Goal: Task Accomplishment & Management: Complete application form

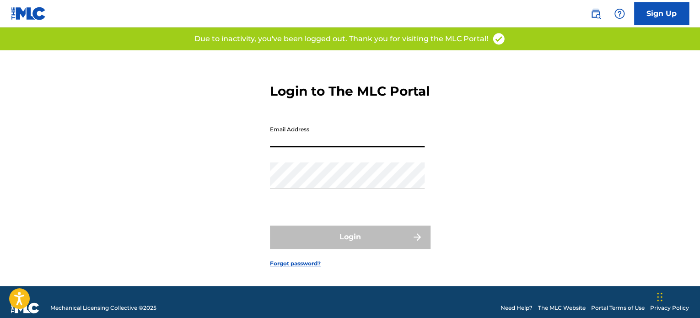
click at [320, 147] on input "Email Address" at bounding box center [347, 134] width 155 height 26
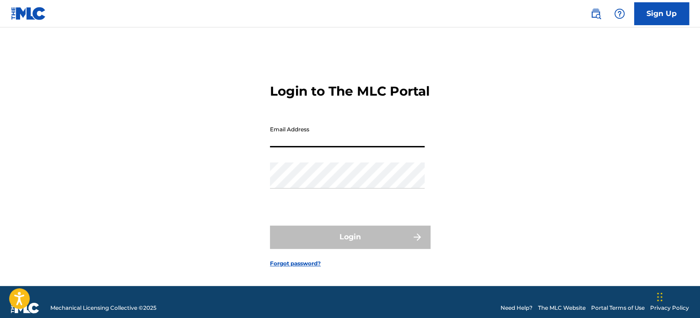
click at [316, 147] on input "Email Address" at bounding box center [347, 134] width 155 height 26
type input "miles"
click at [154, 81] on div "Login to The MLC Portal Email Address miles Password Login Forgot password?" at bounding box center [350, 168] width 640 height 236
click at [14, 11] on img at bounding box center [28, 13] width 35 height 13
click at [292, 147] on input "Email Address" at bounding box center [347, 134] width 155 height 26
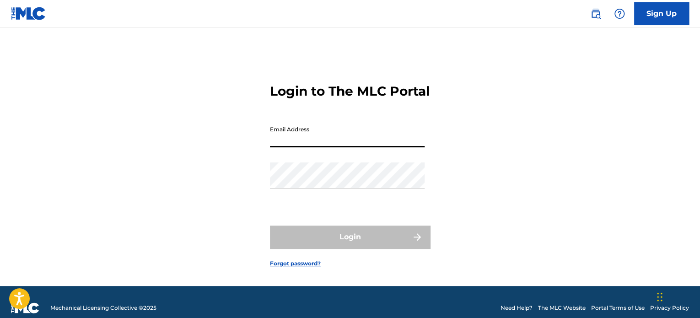
click at [292, 147] on input "Email Address" at bounding box center [347, 134] width 155 height 26
click at [287, 147] on input "Email Address" at bounding box center [347, 134] width 155 height 26
click at [290, 147] on input "Email Address" at bounding box center [347, 134] width 155 height 26
click at [292, 147] on input "m" at bounding box center [347, 134] width 155 height 26
type input "megaciph@megaciph.com"
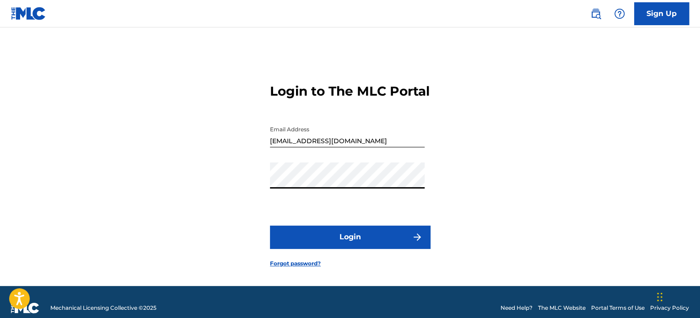
click at [343, 248] on button "Login" at bounding box center [350, 237] width 160 height 23
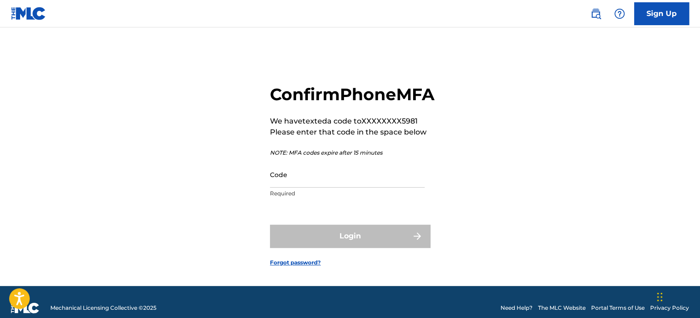
click at [313, 188] on input "Code" at bounding box center [347, 174] width 155 height 26
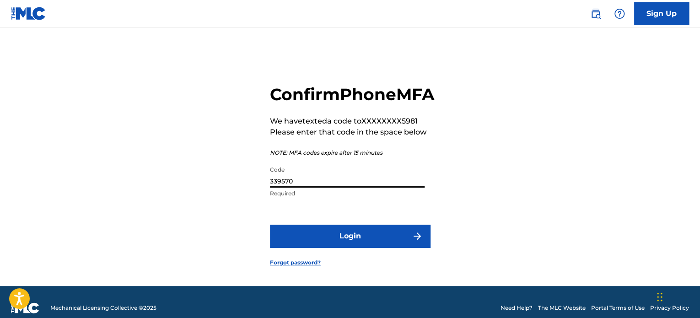
type input "339570"
click at [341, 247] on button "Login" at bounding box center [350, 236] width 160 height 23
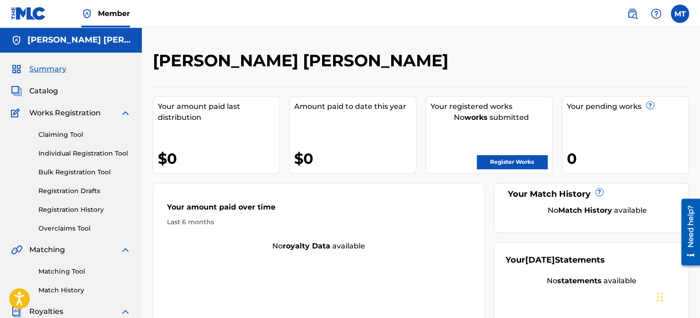
click at [75, 172] on link "Bulk Registration Tool" at bounding box center [84, 172] width 92 height 10
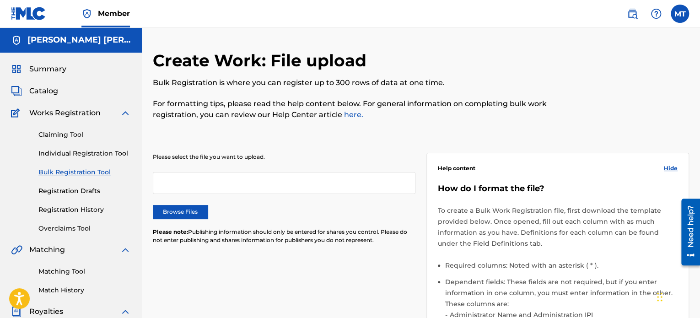
click at [62, 155] on link "Individual Registration Tool" at bounding box center [84, 154] width 92 height 10
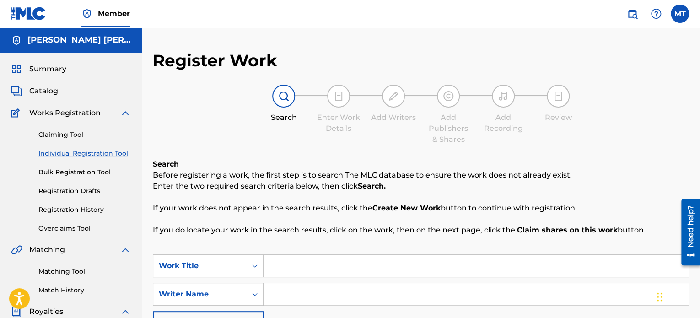
click at [63, 208] on link "Registration History" at bounding box center [84, 210] width 92 height 10
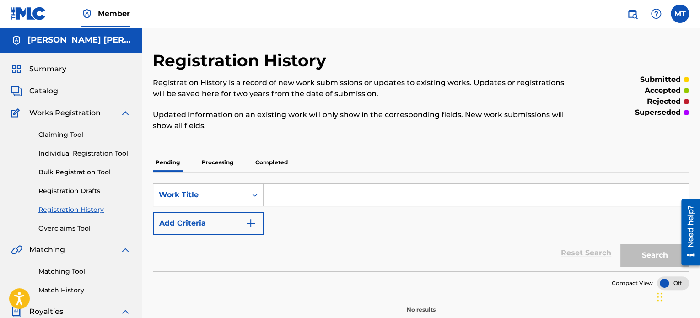
click at [77, 156] on link "Individual Registration Tool" at bounding box center [84, 154] width 92 height 10
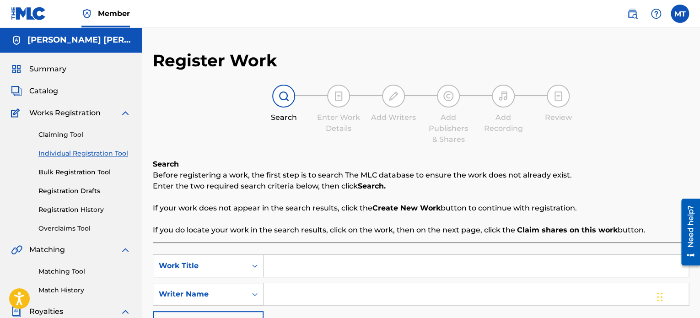
click at [287, 266] on input "Search Form" at bounding box center [475, 266] width 425 height 22
type input "Everybody Arise"
click at [307, 296] on input "Search Form" at bounding box center [475, 294] width 425 height 22
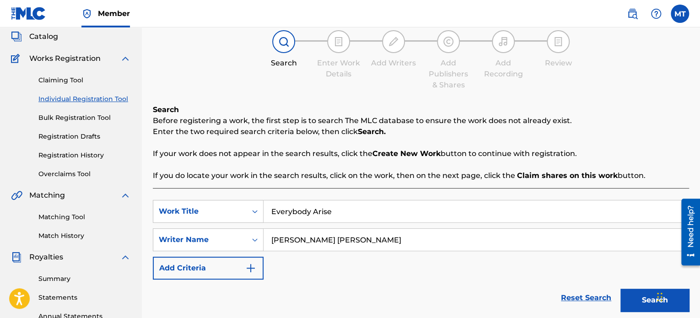
scroll to position [62, 0]
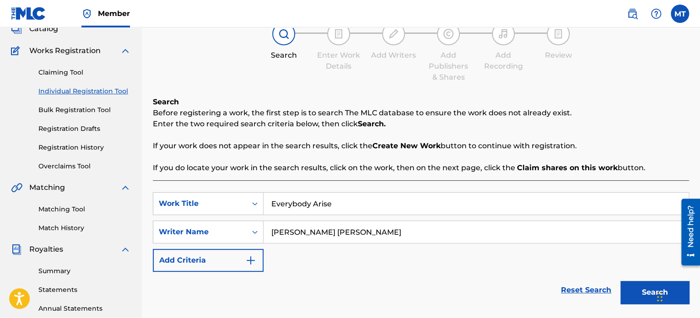
type input "Thomas Miles Emerson"
click at [632, 290] on button "Search" at bounding box center [654, 292] width 69 height 23
click at [645, 294] on button "Search" at bounding box center [654, 292] width 69 height 23
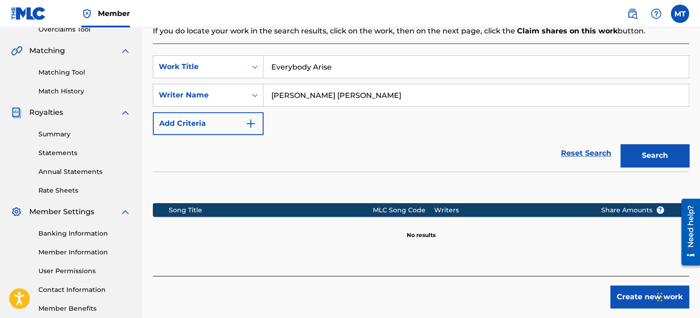
scroll to position [208, 0]
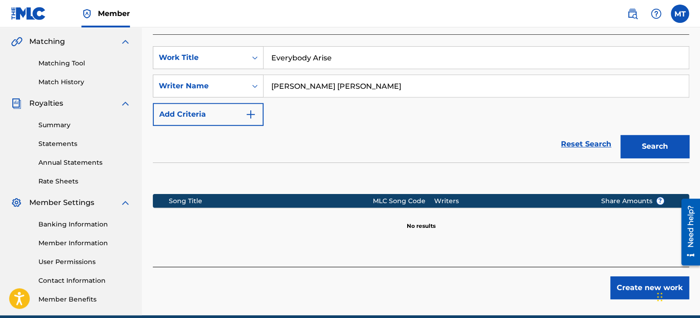
click at [623, 289] on button "Create new work" at bounding box center [649, 287] width 79 height 23
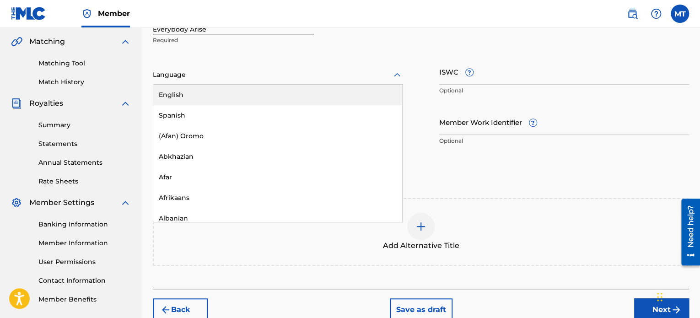
click at [196, 77] on div at bounding box center [278, 74] width 250 height 11
click at [189, 95] on div "English" at bounding box center [277, 95] width 249 height 21
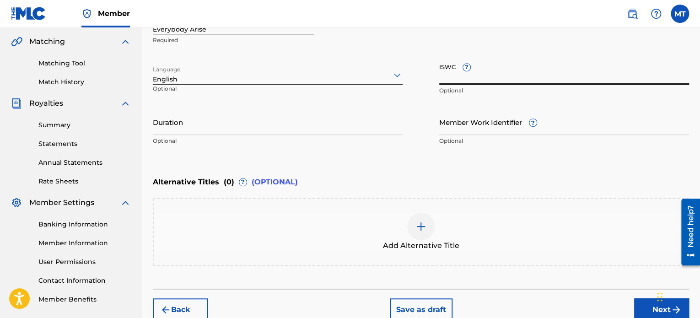
click at [505, 74] on input "ISWC ?" at bounding box center [564, 72] width 250 height 26
paste input "T-314.394.496-7"
type input "T-314.394.496-7"
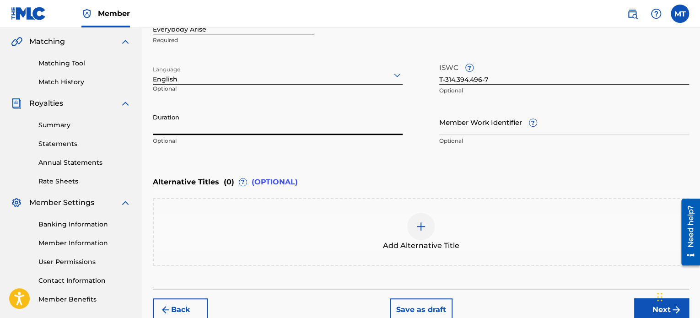
click at [202, 130] on input "Duration" at bounding box center [278, 122] width 250 height 26
type input "04:04"
click at [482, 130] on input "Member Work Identifier ?" at bounding box center [564, 122] width 250 height 26
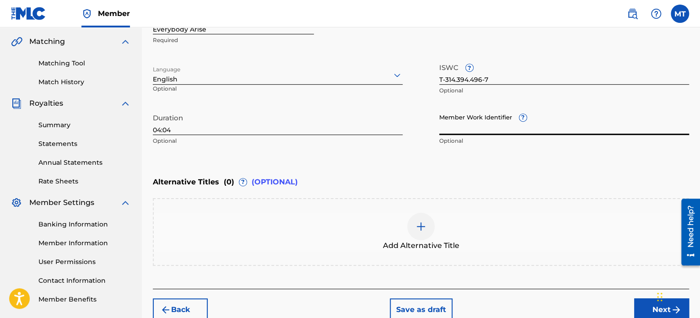
scroll to position [254, 0]
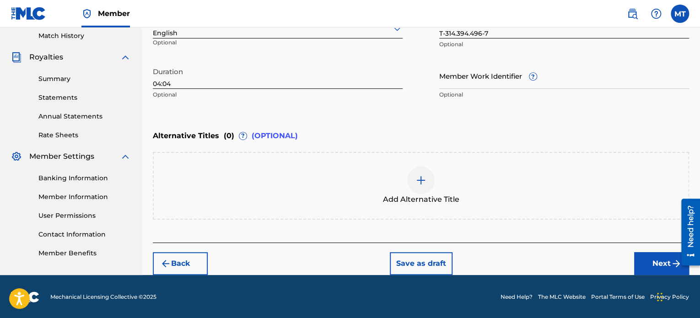
click at [655, 264] on button "Next" at bounding box center [661, 263] width 55 height 23
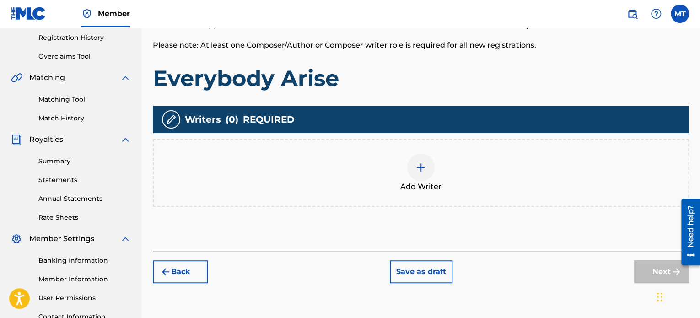
scroll to position [174, 0]
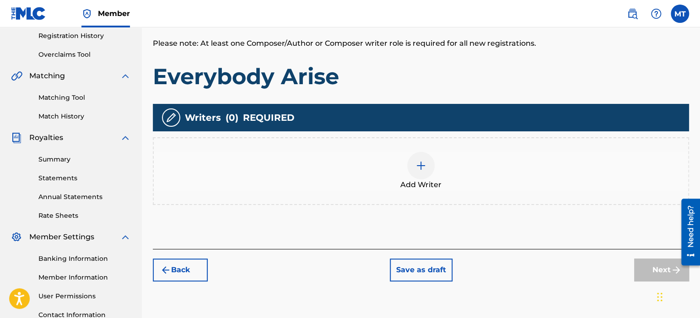
click at [422, 166] on img at bounding box center [420, 165] width 11 height 11
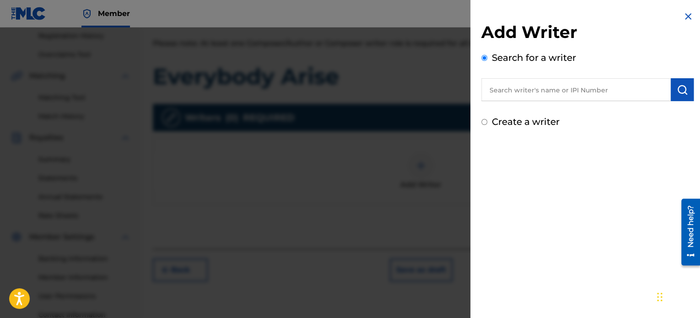
click at [531, 91] on input "text" at bounding box center [575, 89] width 189 height 23
paste input "00354389927"
type input "00354389927"
click at [679, 91] on img "submit" at bounding box center [682, 89] width 11 height 11
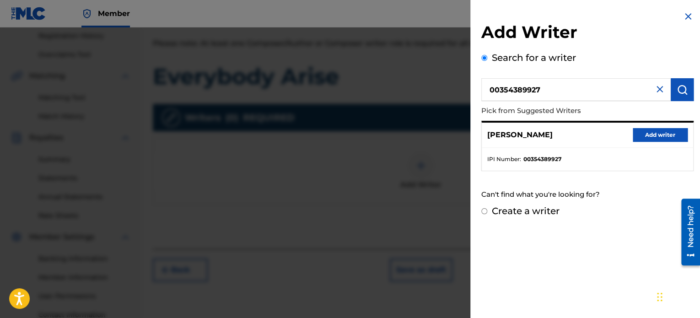
click at [679, 91] on img "submit" at bounding box center [682, 89] width 11 height 11
click at [653, 133] on button "Add writer" at bounding box center [660, 135] width 55 height 14
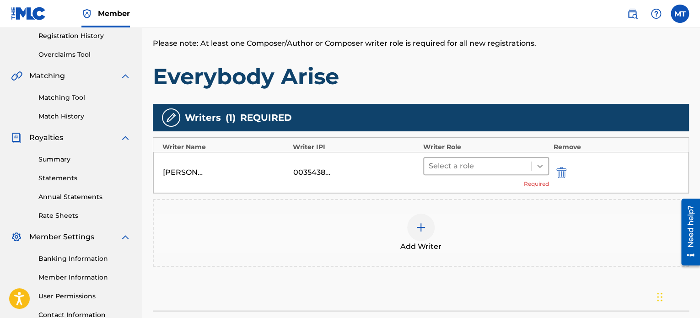
click at [532, 166] on div at bounding box center [540, 166] width 16 height 16
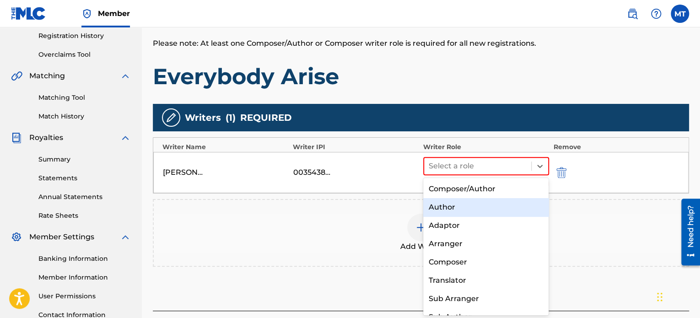
click at [462, 205] on div "Author" at bounding box center [486, 207] width 126 height 18
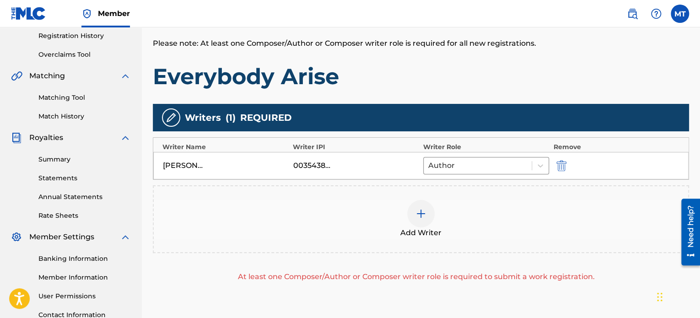
click at [423, 217] on img at bounding box center [420, 213] width 11 height 11
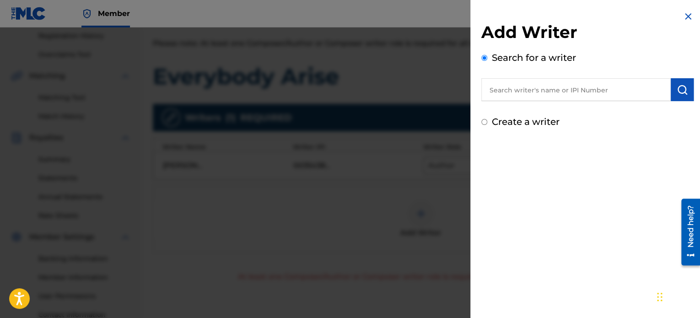
click at [547, 87] on input "text" at bounding box center [575, 89] width 189 height 23
paste input "00404217797"
click at [681, 87] on img "submit" at bounding box center [682, 89] width 11 height 11
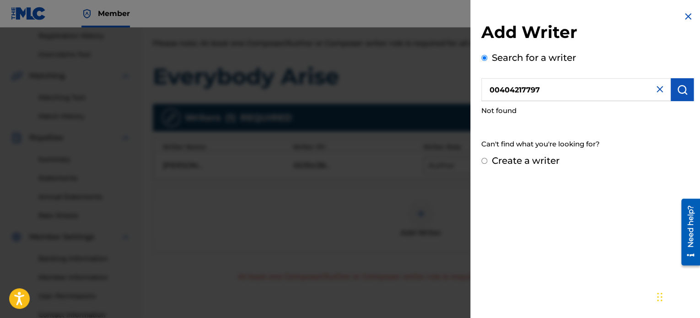
click at [516, 89] on input "00404217797" at bounding box center [575, 89] width 189 height 23
click at [516, 89] on input "0404217797" at bounding box center [575, 89] width 189 height 23
type input "404217797"
click at [677, 89] on img "submit" at bounding box center [682, 89] width 11 height 11
drag, startPoint x: 548, startPoint y: 89, endPoint x: 457, endPoint y: 87, distance: 90.6
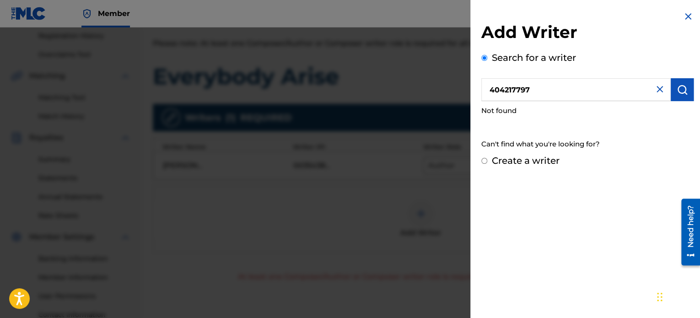
click at [457, 87] on div "Add Writer Search for a writer 404217797 Not found Can't find what you're looki…" at bounding box center [350, 172] width 700 height 290
click at [657, 88] on img at bounding box center [659, 89] width 11 height 11
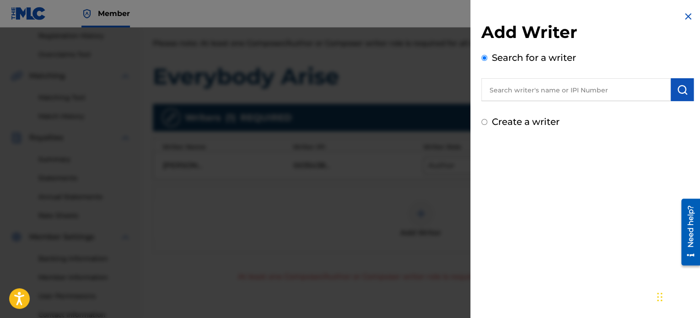
click at [538, 99] on input "text" at bounding box center [575, 89] width 189 height 23
paste input "0404217797"
type input "0404217797"
click at [677, 86] on img "submit" at bounding box center [682, 89] width 11 height 11
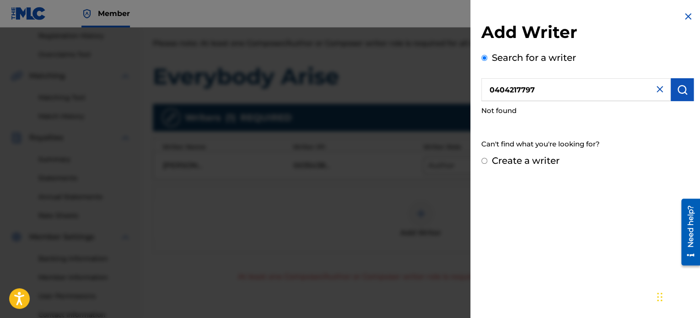
click at [661, 87] on img at bounding box center [659, 89] width 11 height 11
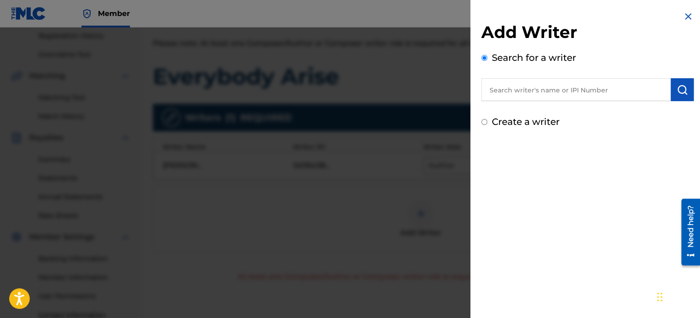
click at [544, 93] on input "text" at bounding box center [575, 89] width 189 height 23
paste input "WALLACE STEVEN E"
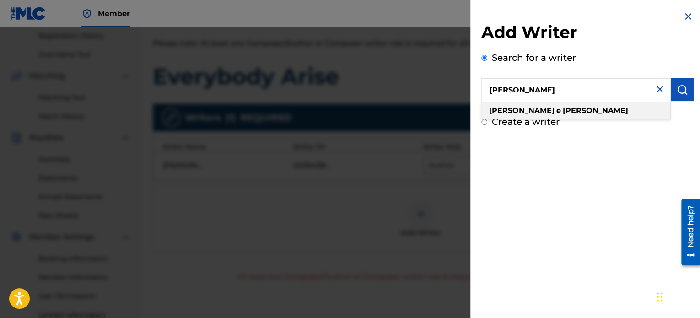
click at [563, 109] on strong "wallace" at bounding box center [595, 110] width 65 height 9
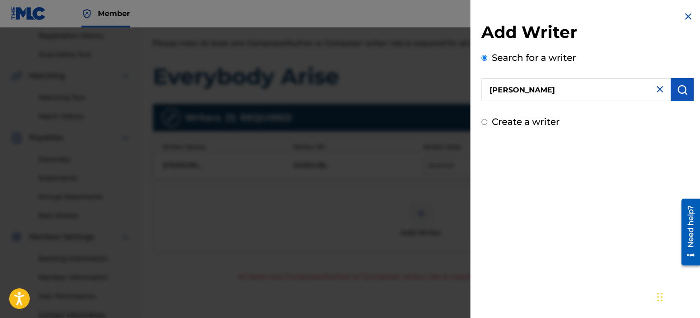
type input "steven e wallace"
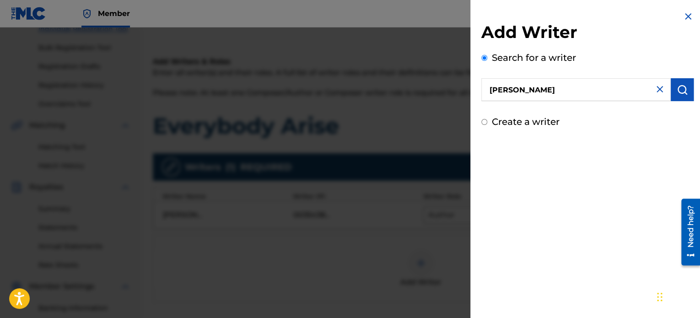
scroll to position [118, 0]
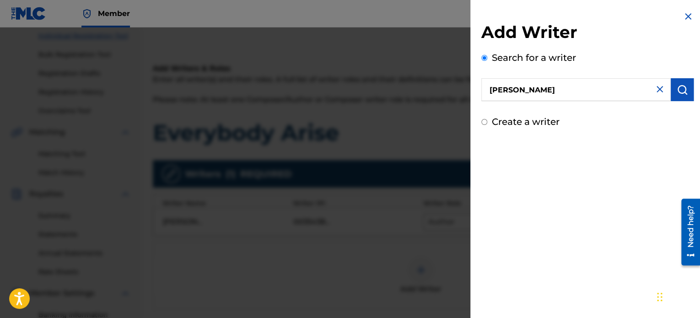
click at [679, 88] on img "submit" at bounding box center [682, 89] width 11 height 11
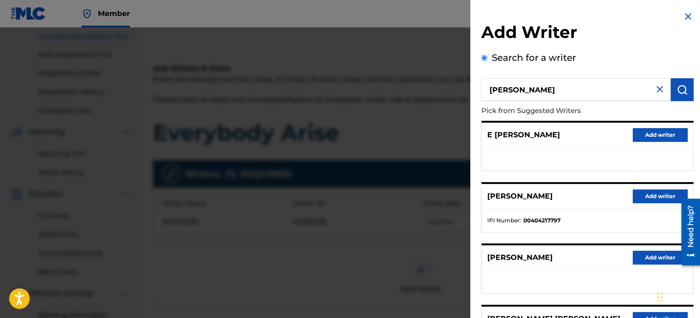
click at [645, 196] on button "Add writer" at bounding box center [660, 196] width 55 height 14
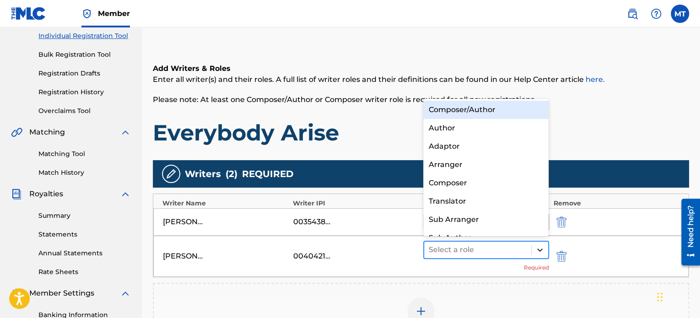
click at [538, 248] on icon at bounding box center [539, 249] width 5 height 3
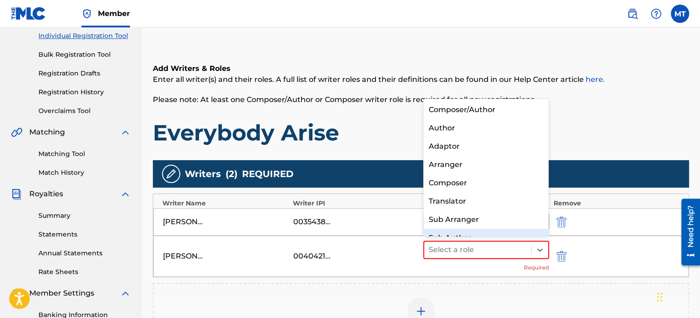
scroll to position [13, 0]
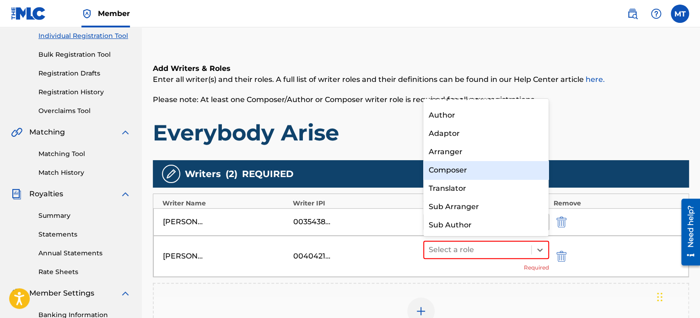
click at [477, 170] on div "Composer" at bounding box center [486, 170] width 126 height 18
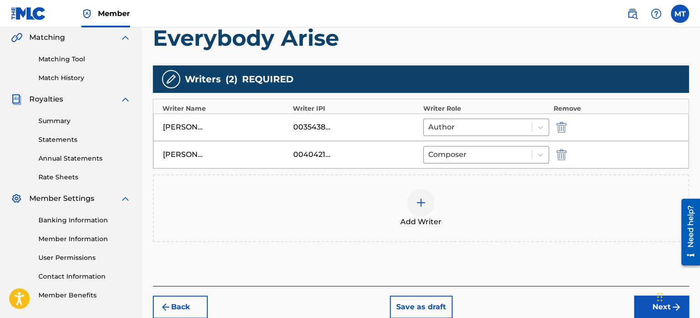
scroll to position [214, 0]
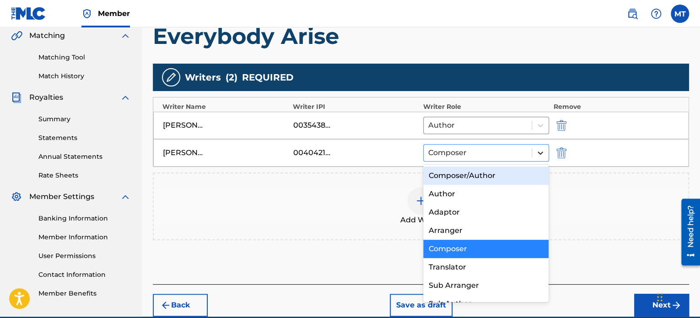
click at [543, 151] on icon at bounding box center [540, 152] width 9 height 9
click at [487, 172] on div "Composer/Author" at bounding box center [486, 176] width 126 height 18
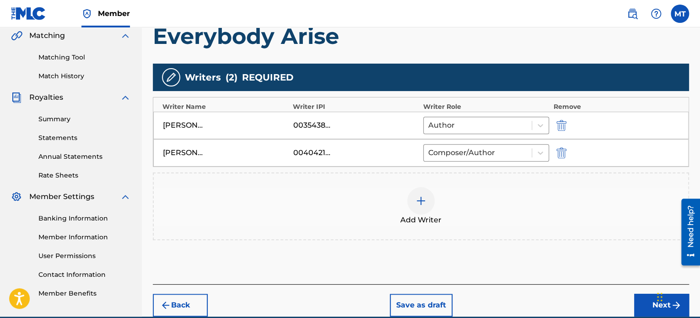
scroll to position [255, 0]
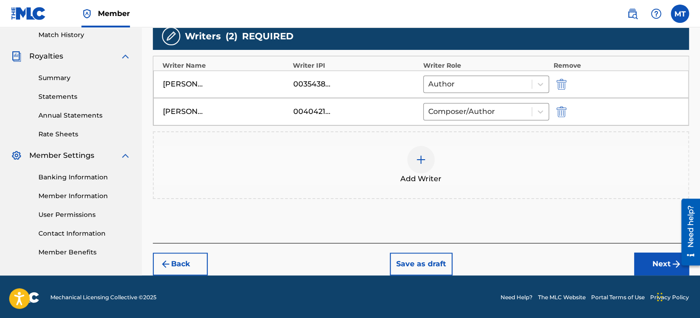
click at [650, 258] on button "Next" at bounding box center [661, 264] width 55 height 23
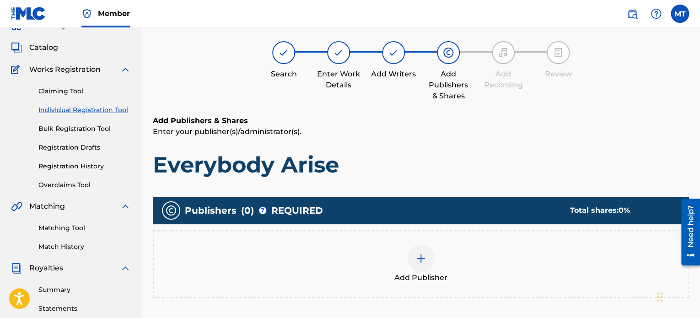
scroll to position [41, 0]
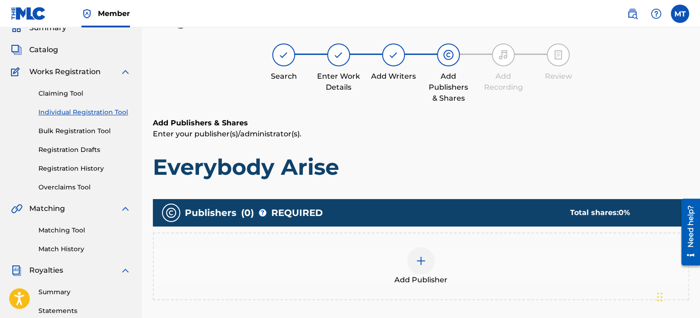
click at [420, 256] on img at bounding box center [420, 260] width 11 height 11
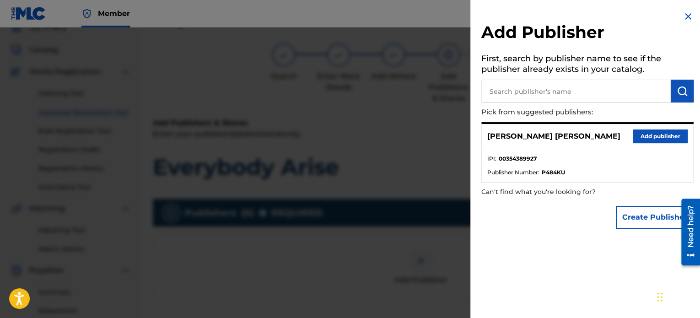
click at [584, 92] on input "text" at bounding box center [575, 91] width 189 height 23
paste input "01057960831"
click at [681, 90] on img "submit" at bounding box center [682, 91] width 11 height 11
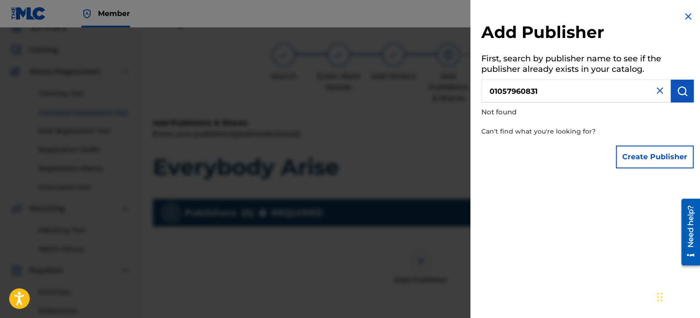
drag, startPoint x: 573, startPoint y: 94, endPoint x: 466, endPoint y: 85, distance: 107.0
click at [466, 85] on div "Add Publisher First, search by publisher name to see if the publisher already e…" at bounding box center [350, 172] width 700 height 290
type input "Megaciph Music"
click at [639, 152] on button "Create Publisher" at bounding box center [655, 156] width 78 height 23
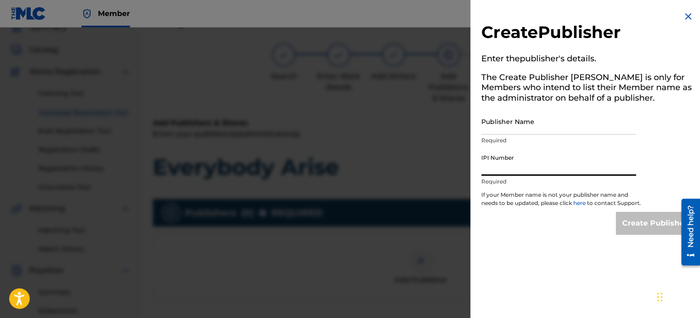
click at [518, 170] on input "IPI Number" at bounding box center [558, 163] width 155 height 26
paste input "01057960831"
type input "01057960831"
click at [521, 128] on input "Publisher Name" at bounding box center [558, 121] width 155 height 26
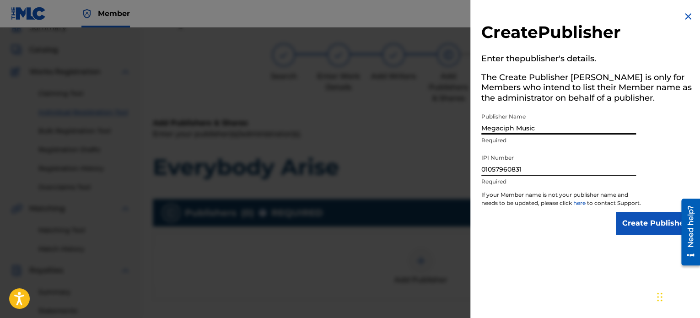
type input "Megaciph Music"
click at [496, 171] on input "01057960831" at bounding box center [558, 163] width 155 height 26
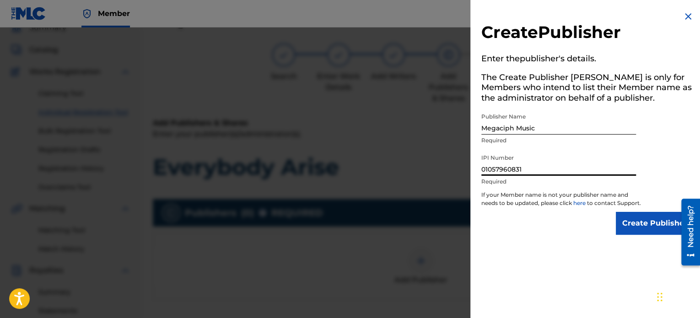
click at [496, 171] on input "01057960831" at bounding box center [558, 163] width 155 height 26
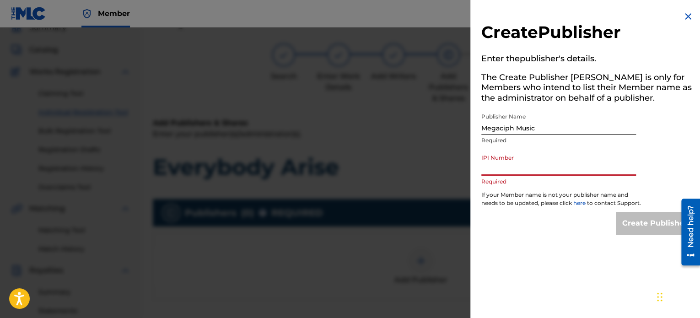
paste input "01057960831"
type input "01057960831"
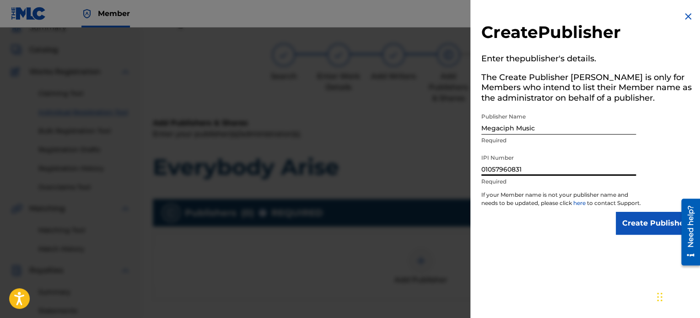
click at [655, 232] on input "Create Publisher" at bounding box center [655, 223] width 78 height 23
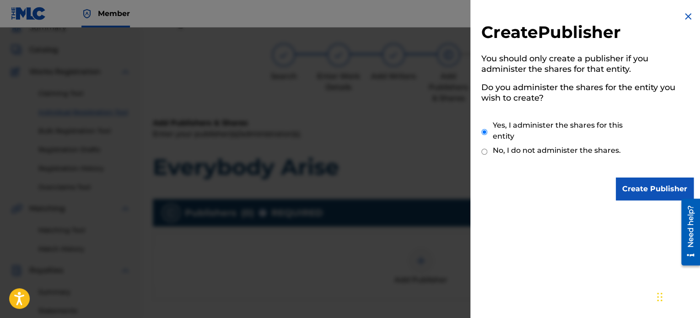
scroll to position [46, 0]
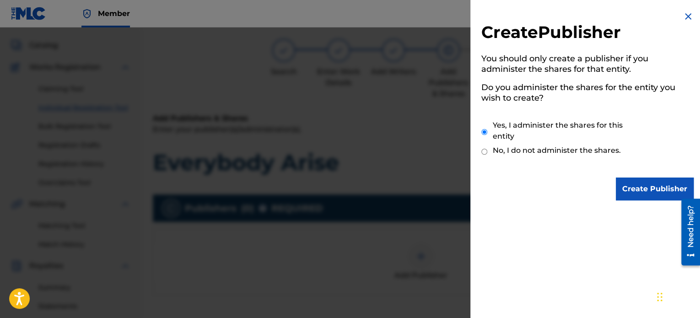
click at [644, 186] on input "Create Publisher" at bounding box center [655, 188] width 78 height 23
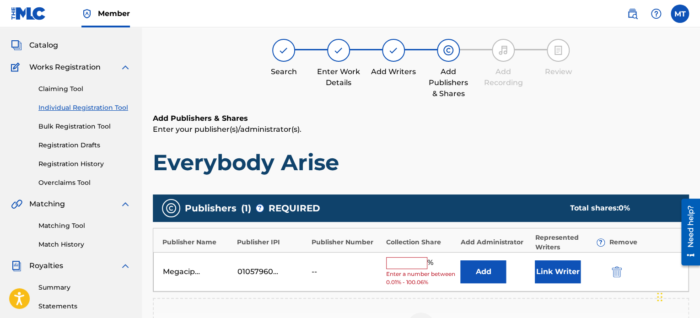
click at [404, 263] on input "text" at bounding box center [406, 263] width 41 height 12
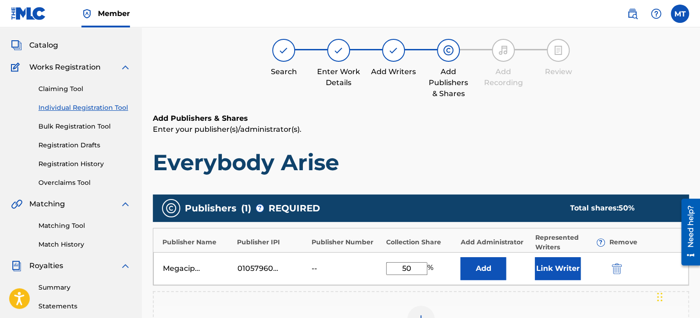
type input "50"
click at [484, 265] on button "Add" at bounding box center [483, 268] width 46 height 23
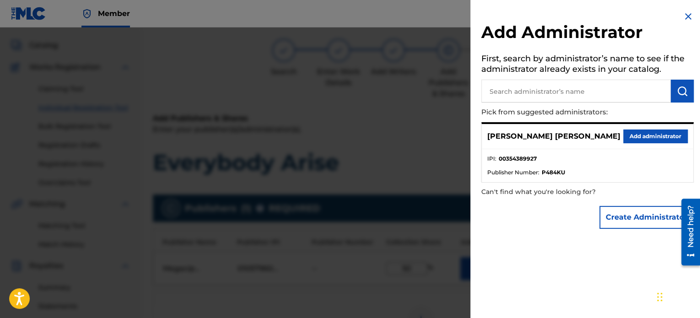
click at [633, 135] on button "Add administrator" at bounding box center [655, 136] width 64 height 14
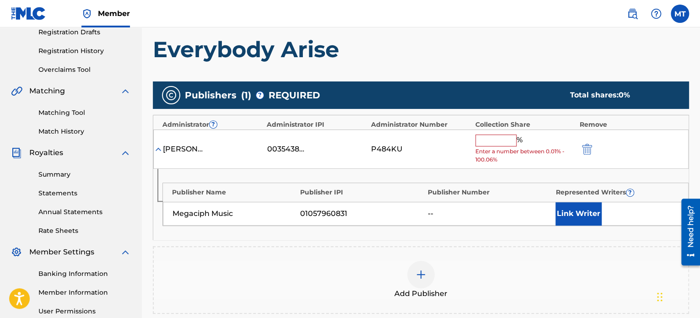
scroll to position [160, 0]
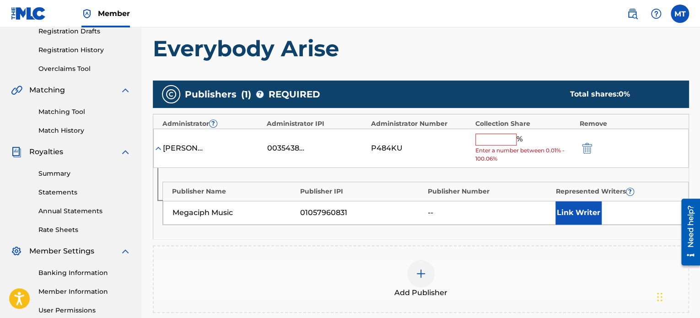
click at [578, 214] on button "Link Writer" at bounding box center [578, 212] width 46 height 23
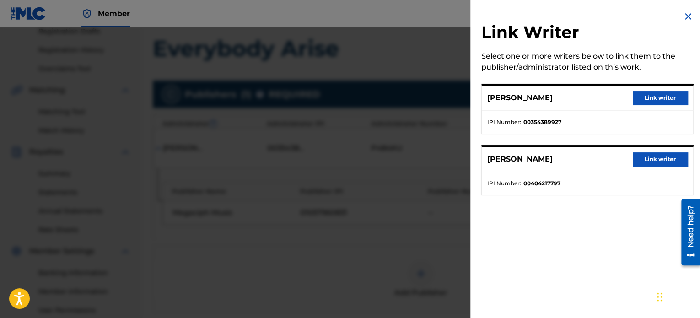
click at [648, 98] on button "Link writer" at bounding box center [660, 98] width 55 height 14
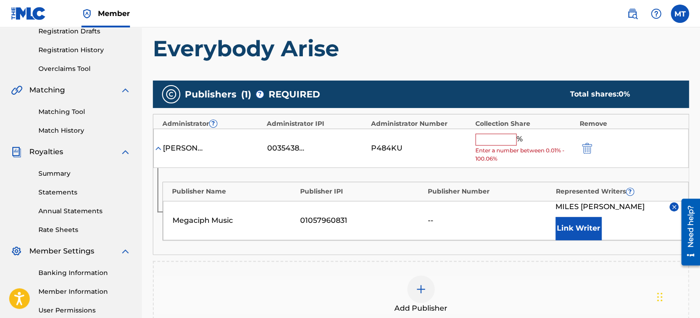
click at [675, 208] on div at bounding box center [687, 232] width 26 height 74
click at [673, 205] on img at bounding box center [674, 207] width 7 height 7
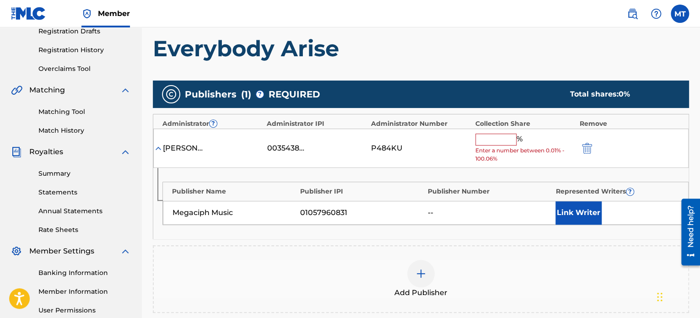
click at [157, 150] on img at bounding box center [158, 148] width 9 height 9
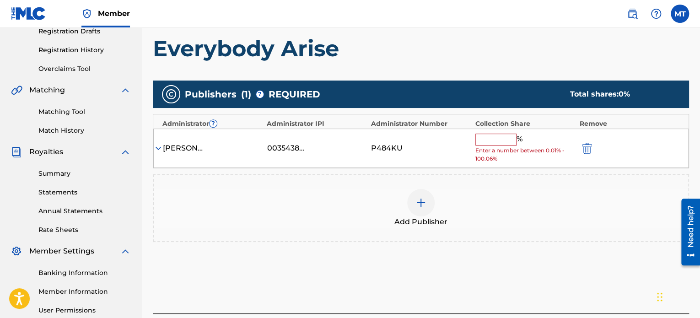
click at [587, 150] on img "submit" at bounding box center [587, 148] width 10 height 11
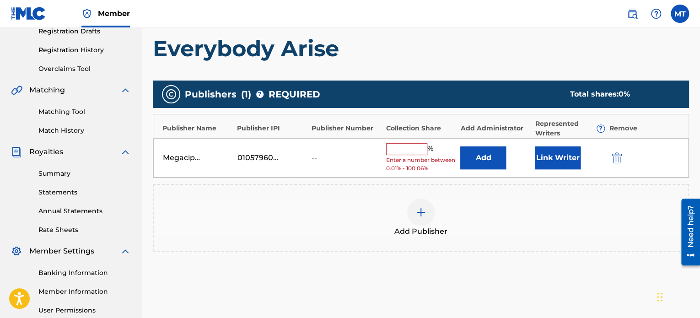
click at [314, 156] on div "--" at bounding box center [332, 157] width 41 height 11
click at [560, 156] on button "Link Writer" at bounding box center [558, 157] width 46 height 23
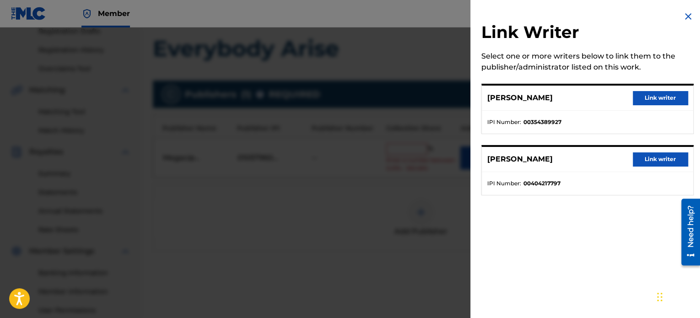
click at [646, 100] on button "Link writer" at bounding box center [660, 98] width 55 height 14
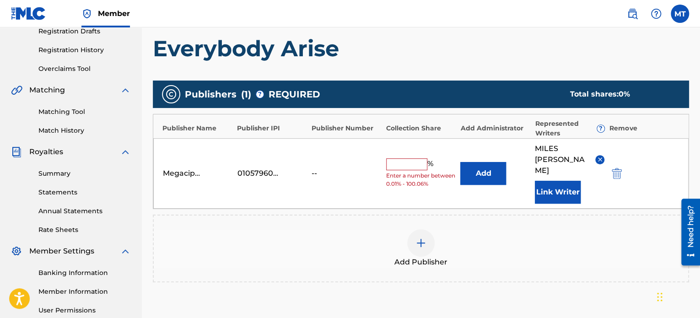
click at [406, 158] on input "text" at bounding box center [406, 164] width 41 height 12
type input "50"
click at [416, 237] on img at bounding box center [420, 242] width 11 height 11
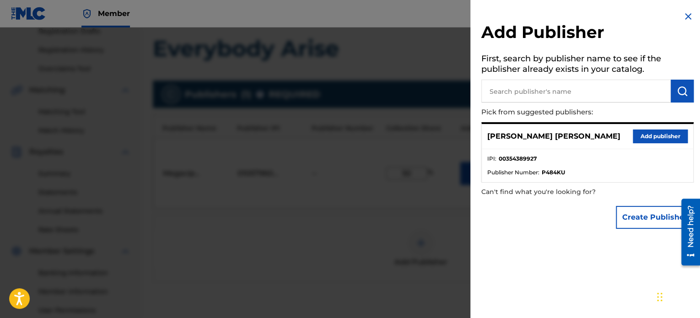
click at [552, 93] on input "text" at bounding box center [575, 91] width 189 height 23
click at [547, 86] on input "text" at bounding box center [575, 91] width 189 height 23
paste input "NEO RENAISSANCE MUSIC PUBLISHING"
type input "NEO RENAISSANCE MUSIC PUBLISHING"
click at [684, 89] on img "submit" at bounding box center [682, 91] width 11 height 11
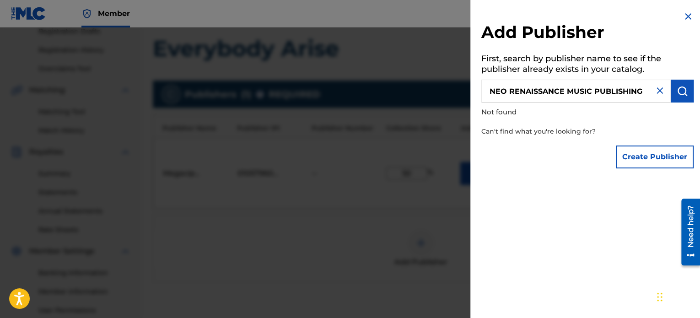
click at [653, 157] on button "Create Publisher" at bounding box center [655, 156] width 78 height 23
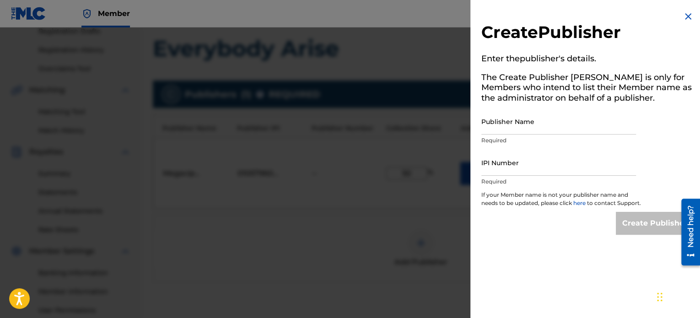
click at [535, 132] on input "Publisher Name" at bounding box center [558, 121] width 155 height 26
paste input "NEO RENAISSANCE MUSIC PUBLISHING"
type input "NEO RENAISSANCE MUSIC PUBLISHING"
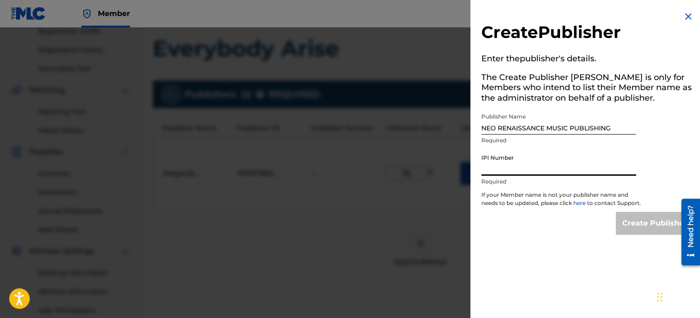
click at [502, 172] on input "IPI Number" at bounding box center [558, 163] width 155 height 26
click at [521, 171] on input "IPI Number" at bounding box center [558, 163] width 155 height 26
paste input "00481261855"
type input "00481261855"
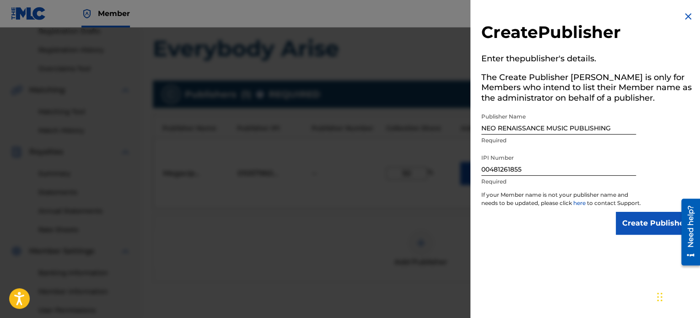
click at [640, 229] on input "Create Publisher" at bounding box center [655, 223] width 78 height 23
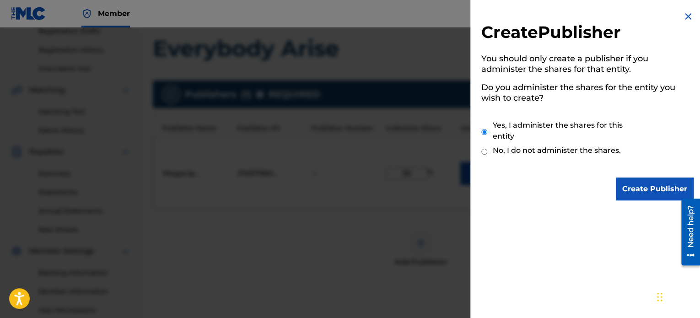
click at [630, 190] on input "Create Publisher" at bounding box center [655, 188] width 78 height 23
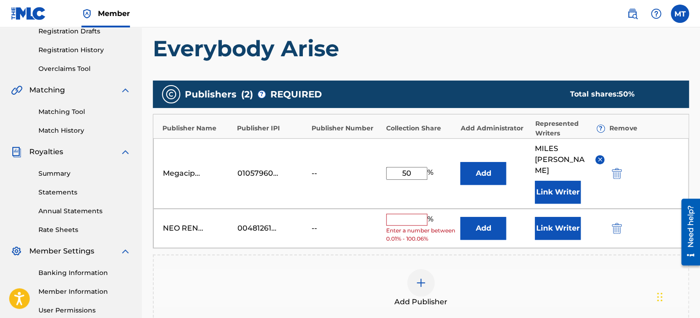
click at [404, 214] on input "text" at bounding box center [406, 220] width 41 height 12
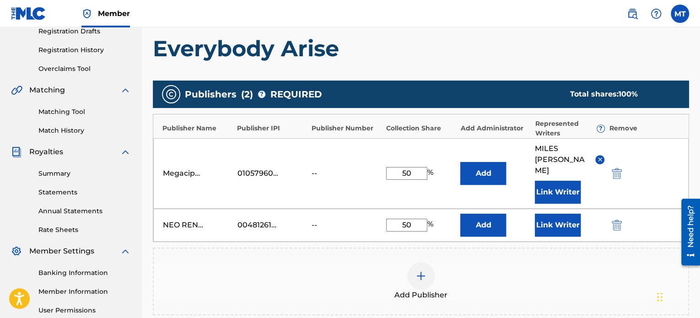
type input "50"
click at [557, 216] on button "Link Writer" at bounding box center [558, 225] width 46 height 23
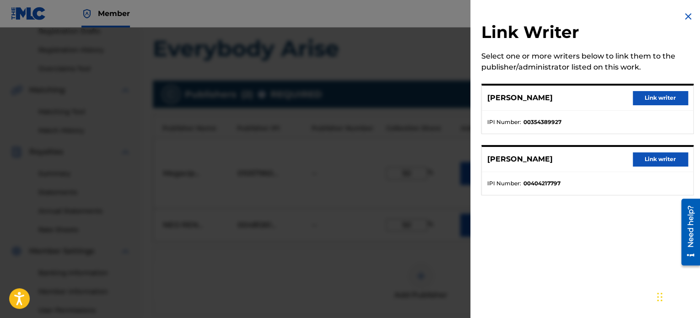
click at [648, 159] on button "Link writer" at bounding box center [660, 159] width 55 height 14
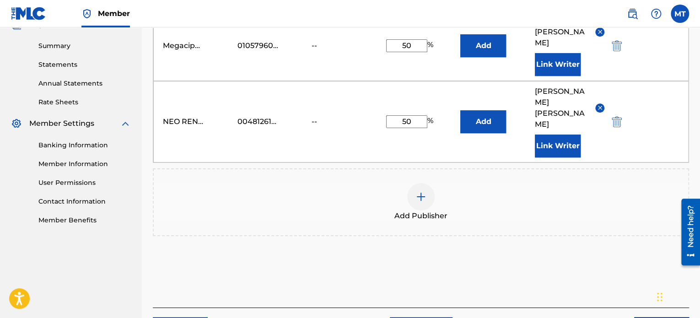
scroll to position [319, 0]
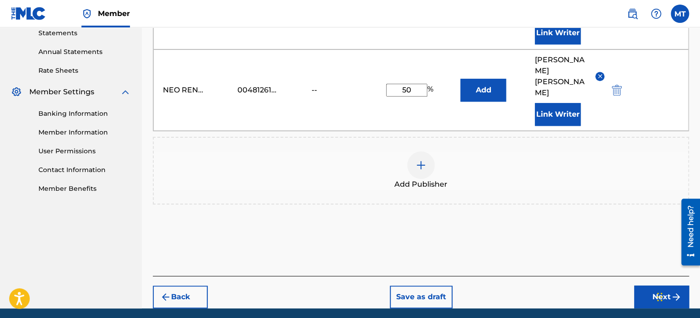
click at [649, 285] on button "Next" at bounding box center [661, 296] width 55 height 23
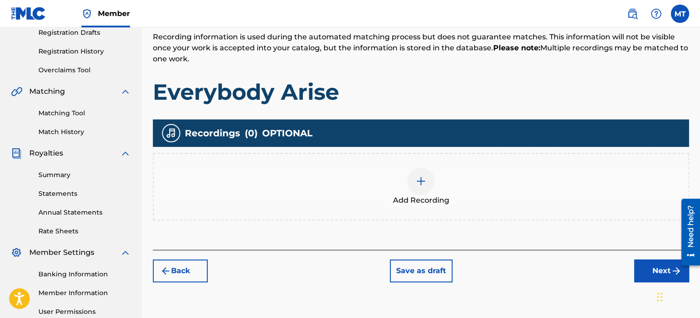
scroll to position [159, 0]
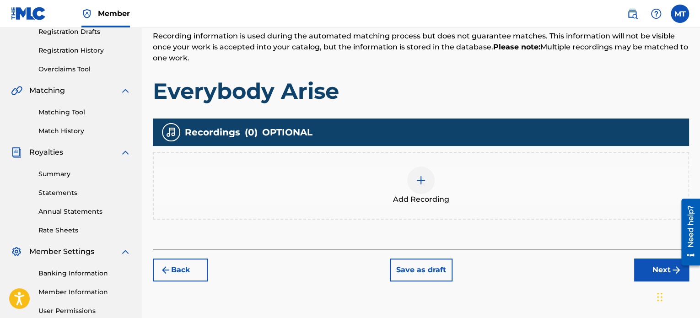
click at [417, 181] on img at bounding box center [420, 180] width 11 height 11
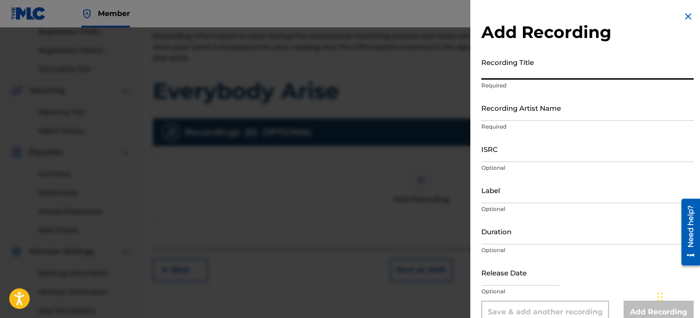
click at [527, 69] on input "Recording Title" at bounding box center [587, 67] width 212 height 26
type input "Everybody Arise"
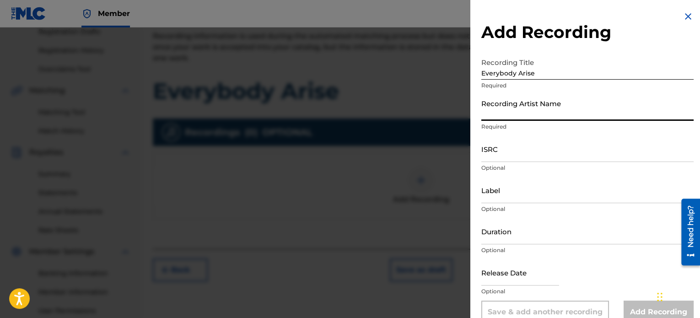
click at [536, 118] on input "Recording Artist Name" at bounding box center [587, 108] width 212 height 26
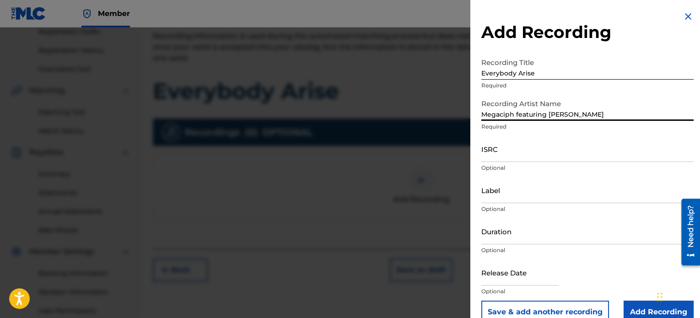
type input "Megaciph featuring Steve Wallace"
click at [543, 151] on input "ISRC" at bounding box center [587, 149] width 212 height 26
click at [507, 156] on input "ISRC" at bounding box center [587, 149] width 212 height 26
paste input "GBKPL2096469"
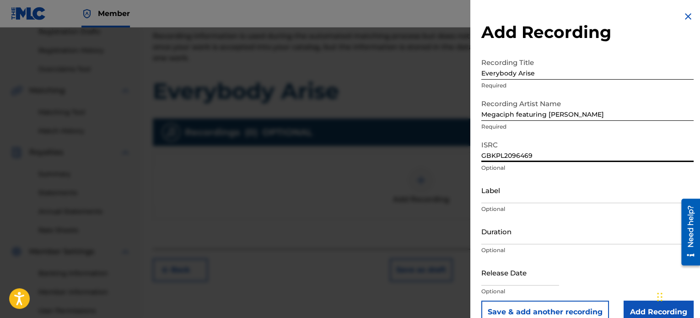
type input "GBKPL2096469"
click at [505, 199] on input "Label" at bounding box center [587, 190] width 212 height 26
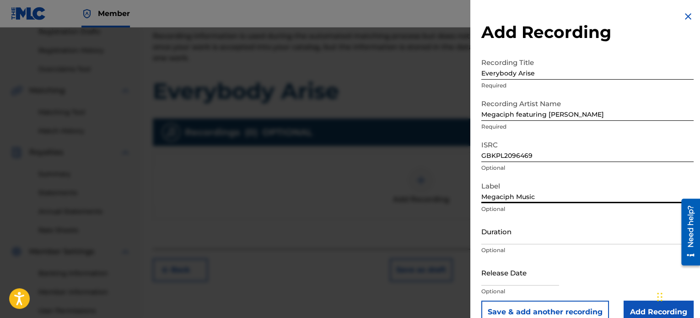
type input "Megaciph Music"
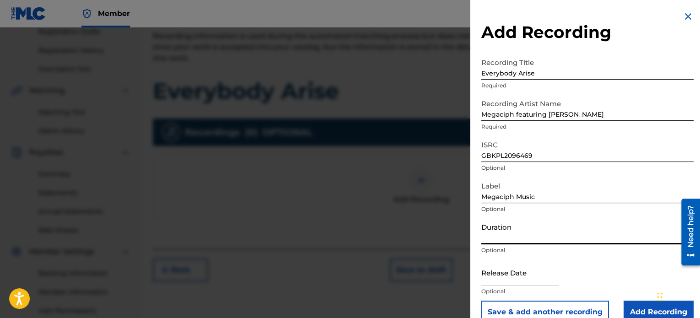
click at [543, 236] on input "Duration" at bounding box center [587, 231] width 212 height 26
type input "04:04"
click at [522, 281] on input "text" at bounding box center [520, 272] width 78 height 26
select select "8"
select select "2025"
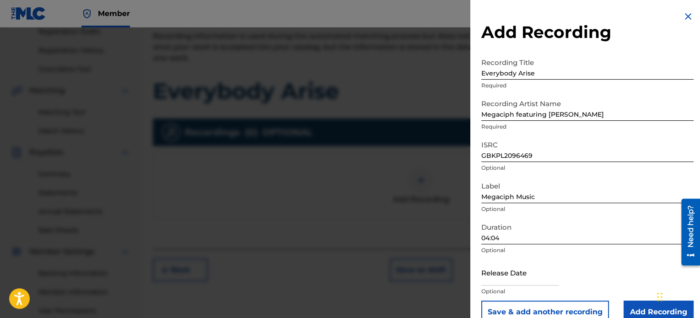
drag, startPoint x: 1373, startPoint y: 381, endPoint x: 698, endPoint y: 237, distance: 690.4
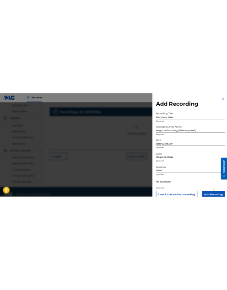
scroll to position [249, 0]
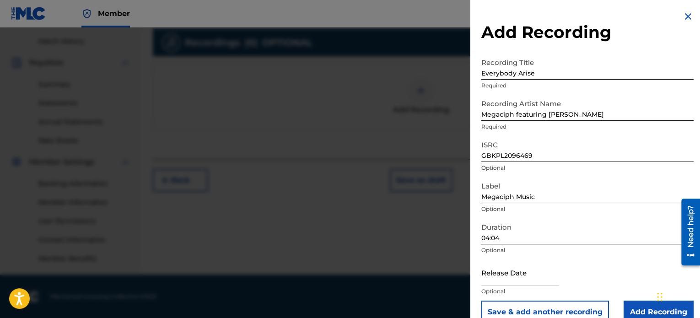
select select "8"
select select "2025"
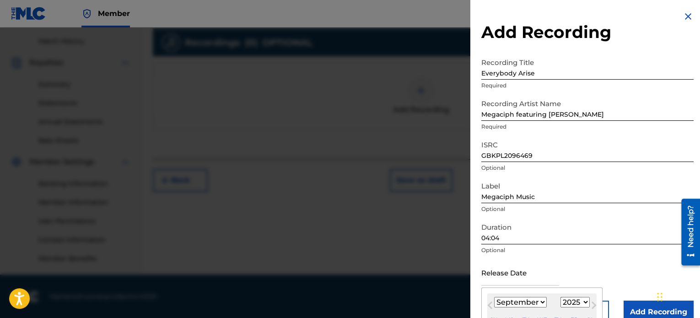
click at [519, 279] on input "text" at bounding box center [520, 272] width 78 height 26
click at [539, 303] on select "January February March April May June July August September October November De…" at bounding box center [520, 302] width 53 height 11
select select "4"
click at [494, 297] on select "January February March April May June July August September October November De…" at bounding box center [520, 302] width 53 height 11
click at [583, 303] on select "1899 1900 1901 1902 1903 1904 1905 1906 1907 1908 1909 1910 1911 1912 1913 1914…" at bounding box center [574, 302] width 29 height 11
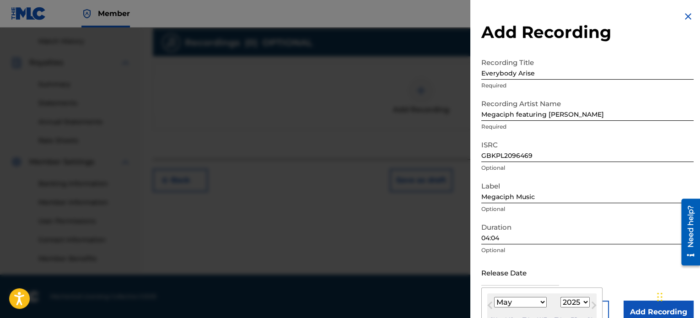
select select "2020"
click at [560, 297] on select "1899 1900 1901 1902 1903 1904 1905 1906 1907 1908 1909 1910 1911 1912 1913 1914…" at bounding box center [574, 302] width 29 height 11
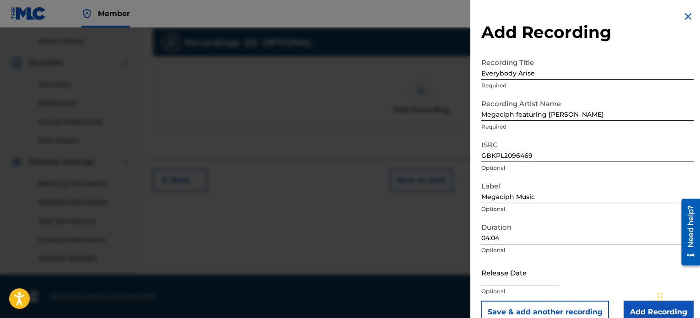
click at [517, 279] on input "text" at bounding box center [520, 272] width 78 height 26
select select "8"
select select "2025"
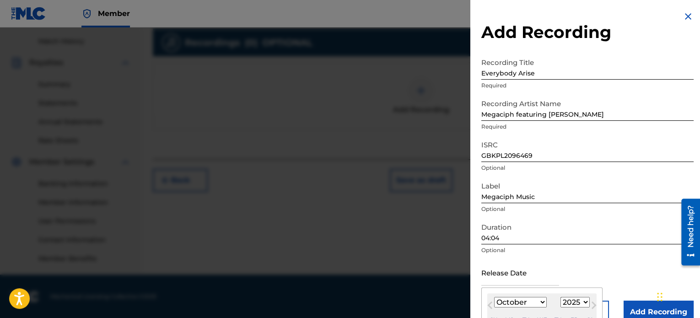
click at [543, 302] on select "January February March April May June July August September October November De…" at bounding box center [520, 302] width 53 height 11
select select "4"
click at [494, 297] on select "January February March April May June July August September October November De…" at bounding box center [520, 302] width 53 height 11
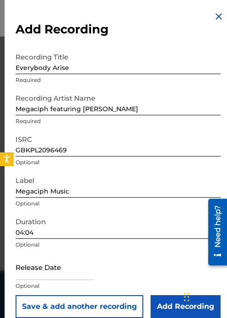
scroll to position [262, 0]
click at [46, 306] on button "Save & add another recording" at bounding box center [80, 306] width 128 height 23
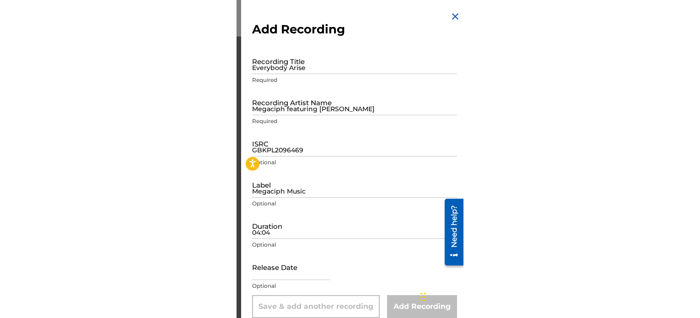
scroll to position [229, 0]
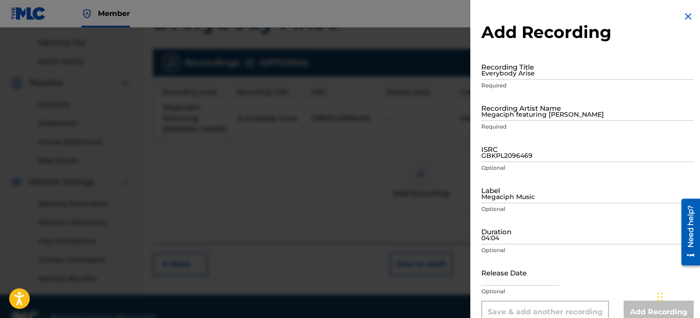
click at [684, 17] on img at bounding box center [687, 16] width 11 height 11
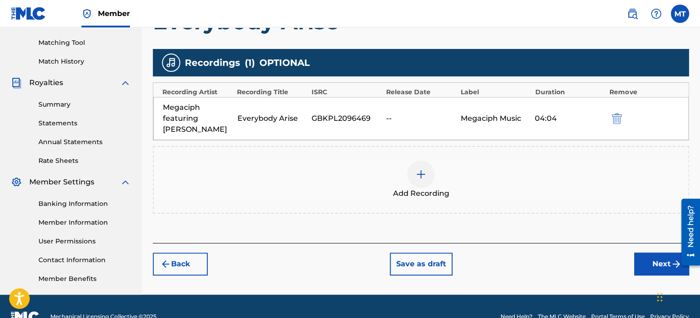
click at [421, 176] on img at bounding box center [420, 174] width 11 height 11
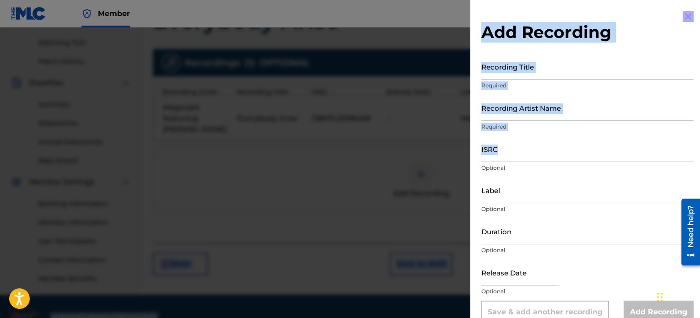
drag, startPoint x: 698, startPoint y: 142, endPoint x: 700, endPoint y: 234, distance: 92.0
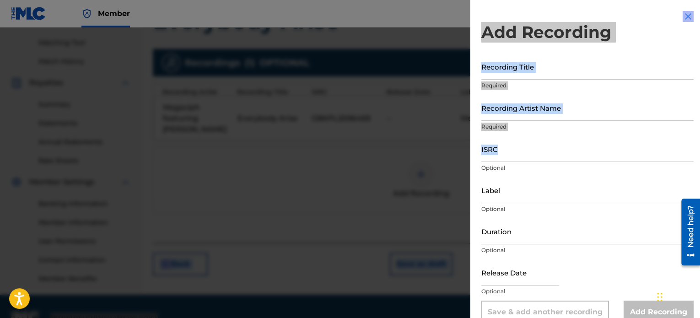
click at [681, 195] on div at bounding box center [687, 232] width 26 height 74
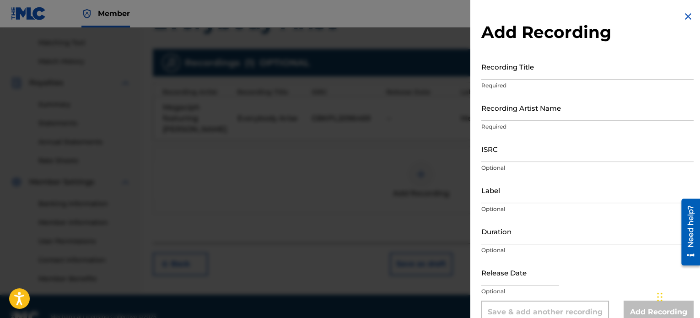
click at [650, 185] on input "Label" at bounding box center [587, 190] width 212 height 26
click at [653, 237] on input "Duration" at bounding box center [587, 231] width 212 height 26
click at [600, 272] on div "Release Date Optional" at bounding box center [587, 279] width 212 height 41
click at [564, 281] on div "Release Date Optional" at bounding box center [587, 279] width 212 height 41
click at [547, 280] on input "text" at bounding box center [520, 272] width 78 height 26
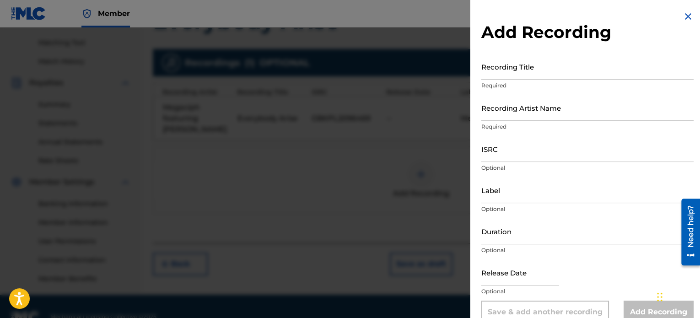
select select "8"
select select "2025"
click at [532, 280] on input "text" at bounding box center [520, 272] width 78 height 26
click at [575, 285] on div "Release Date Optional" at bounding box center [587, 279] width 212 height 41
click at [604, 286] on div "Release Date Optional" at bounding box center [587, 279] width 212 height 41
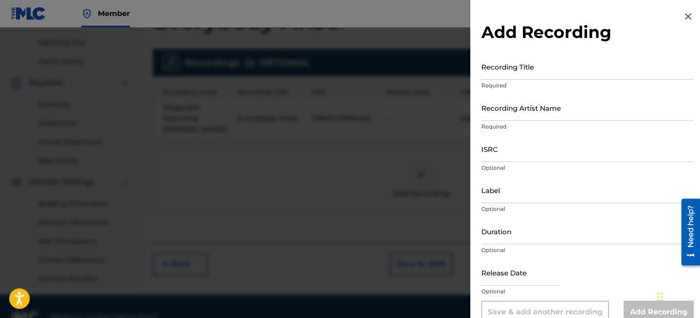
click at [591, 294] on p "Optional" at bounding box center [587, 291] width 212 height 8
drag, startPoint x: 658, startPoint y: 296, endPoint x: 666, endPoint y: 162, distance: 133.3
click at [666, 162] on div "Chat Widget" at bounding box center [677, 164] width 46 height 44
click at [645, 310] on div "Add Recording" at bounding box center [658, 312] width 70 height 23
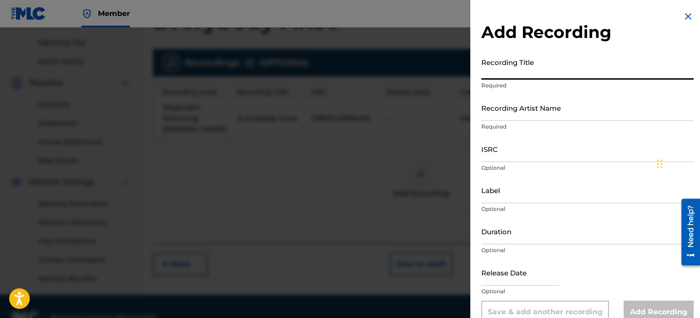
click at [505, 77] on input "Recording Title" at bounding box center [587, 67] width 212 height 26
type input "Everybody Arise"
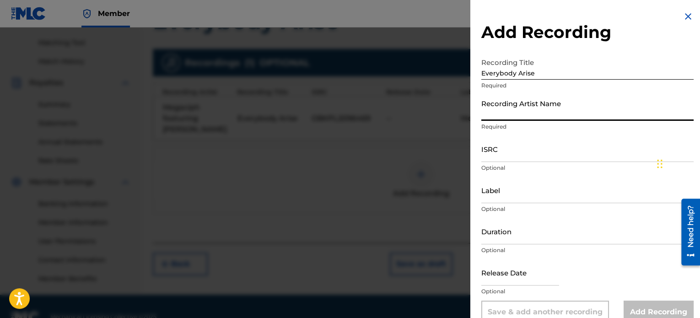
click at [513, 117] on input "Recording Artist Name" at bounding box center [587, 108] width 212 height 26
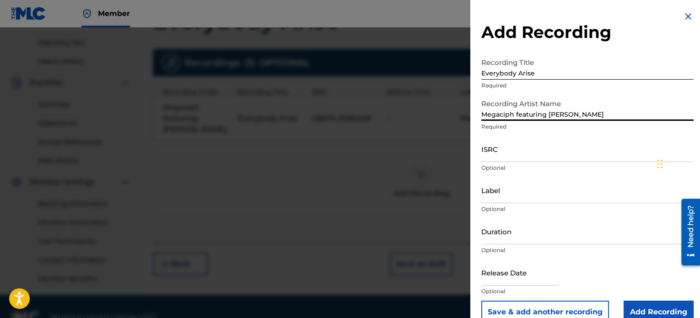
type input "Megaciph featuring Steve Wallace"
click at [519, 155] on input "ISRC" at bounding box center [587, 149] width 212 height 26
click at [501, 152] on input "ISRC" at bounding box center [587, 149] width 212 height 26
paste input "GBKPL2096469"
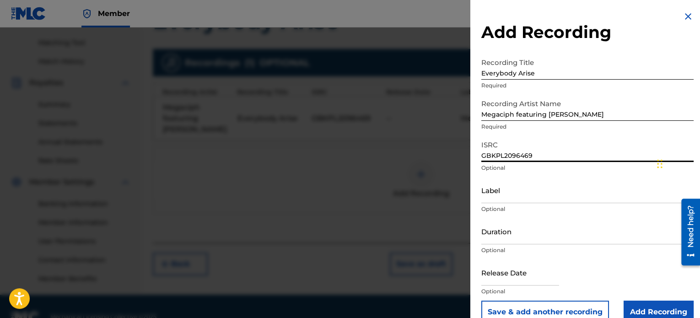
type input "GBKPL2096469"
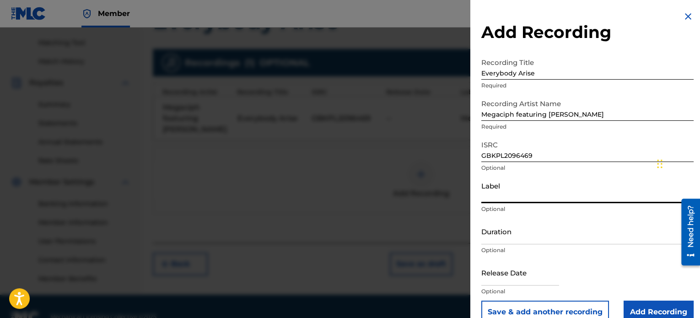
click at [500, 196] on input "Label" at bounding box center [587, 190] width 212 height 26
type input "Megaciph Music"
click at [527, 233] on input "Duration" at bounding box center [587, 231] width 212 height 26
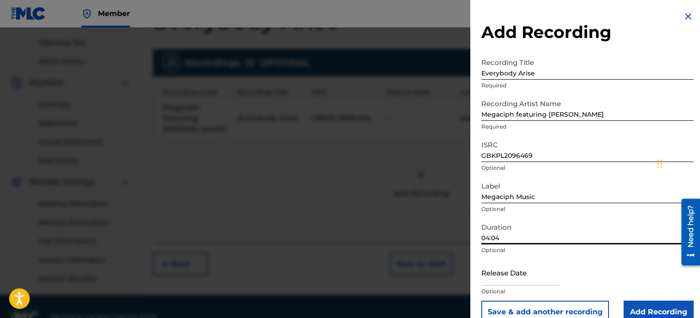
type input "04:04"
click at [518, 277] on input "text" at bounding box center [520, 272] width 78 height 26
select select "8"
select select "2025"
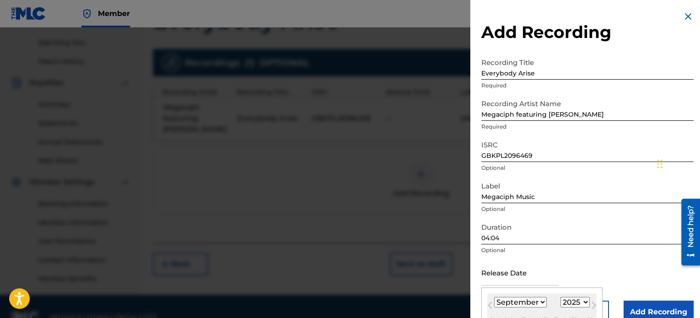
click at [539, 301] on select "January February March April May June July August September October November De…" at bounding box center [520, 302] width 53 height 11
select select "4"
click at [494, 297] on select "January February March April May June July August September October November De…" at bounding box center [520, 302] width 53 height 11
click at [578, 305] on select "1899 1900 1901 1902 1903 1904 1905 1906 1907 1908 1909 1910 1911 1912 1913 1914…" at bounding box center [574, 302] width 29 height 11
select select "2020"
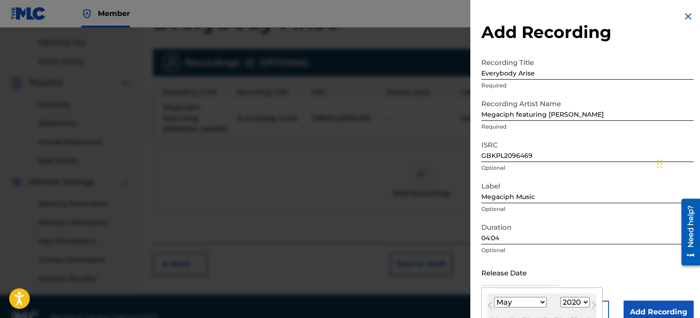
click at [560, 297] on select "1899 1900 1901 1902 1903 1904 1905 1906 1907 1908 1909 1910 1911 1912 1913 1914…" at bounding box center [574, 302] width 29 height 11
click at [593, 306] on button "Next Month" at bounding box center [593, 307] width 15 height 15
click at [486, 304] on button "Previous Month" at bounding box center [490, 307] width 15 height 15
select select "4"
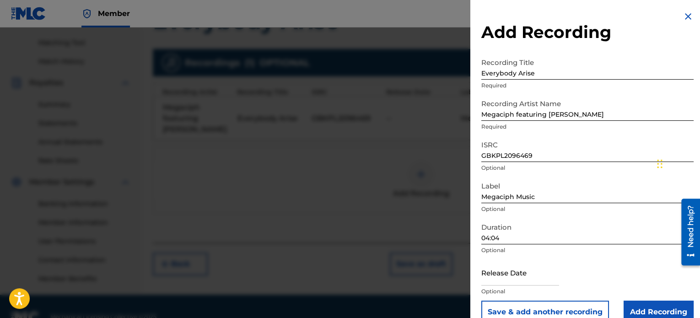
scroll to position [249, 0]
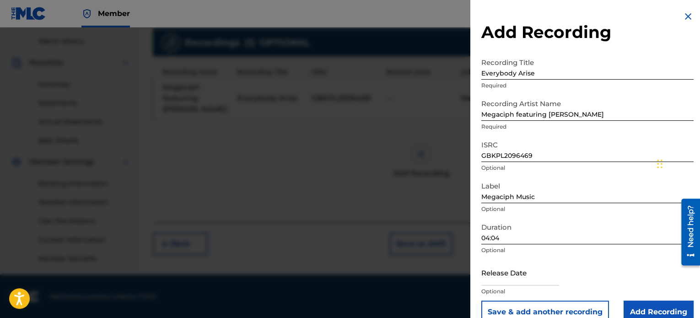
drag, startPoint x: 614, startPoint y: 8, endPoint x: 611, endPoint y: 12, distance: 5.2
click at [611, 12] on div "Add Recording Recording Title Everybody Arise Required Recording Artist Name Me…" at bounding box center [587, 167] width 234 height 334
drag, startPoint x: 618, startPoint y: 13, endPoint x: 624, endPoint y: 25, distance: 13.3
click at [624, 25] on div "Add Recording Recording Title Everybody Arise Required Recording Artist Name Me…" at bounding box center [587, 167] width 234 height 334
drag, startPoint x: 615, startPoint y: 43, endPoint x: 620, endPoint y: 30, distance: 13.3
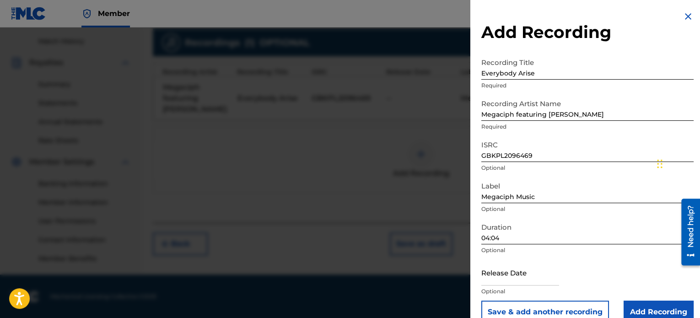
click at [620, 30] on div "Add Recording Recording Title Everybody Arise Required Recording Artist Name Me…" at bounding box center [587, 167] width 234 height 334
click at [646, 310] on input "Add Recording" at bounding box center [658, 312] width 70 height 23
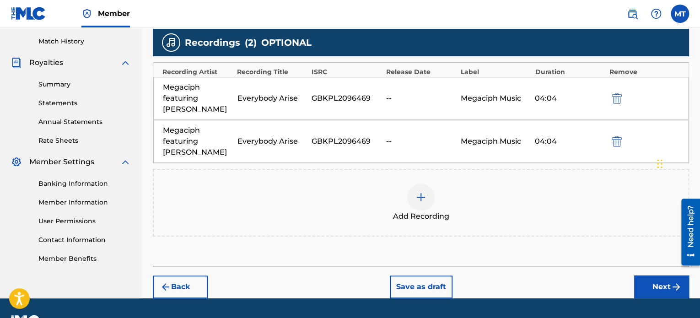
click at [617, 140] on img "submit" at bounding box center [617, 141] width 10 height 11
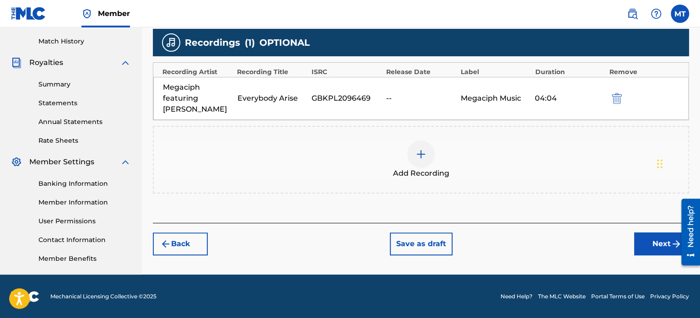
click at [653, 242] on button "Next" at bounding box center [661, 243] width 55 height 23
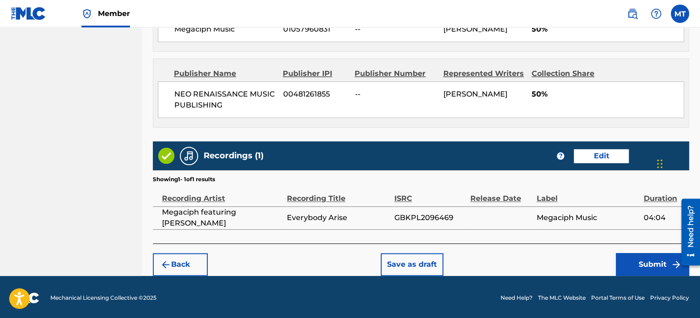
scroll to position [536, 0]
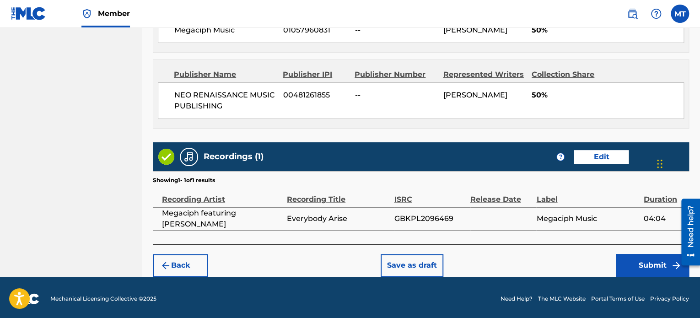
click at [591, 155] on button "Edit" at bounding box center [601, 157] width 55 height 14
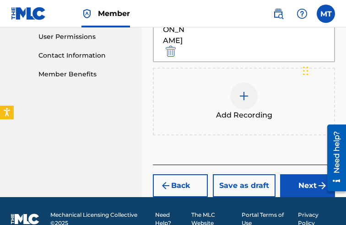
scroll to position [448, 0]
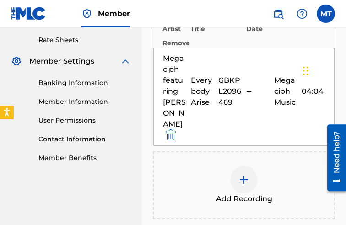
scroll to position [339, 0]
